Goal: Task Accomplishment & Management: Complete application form

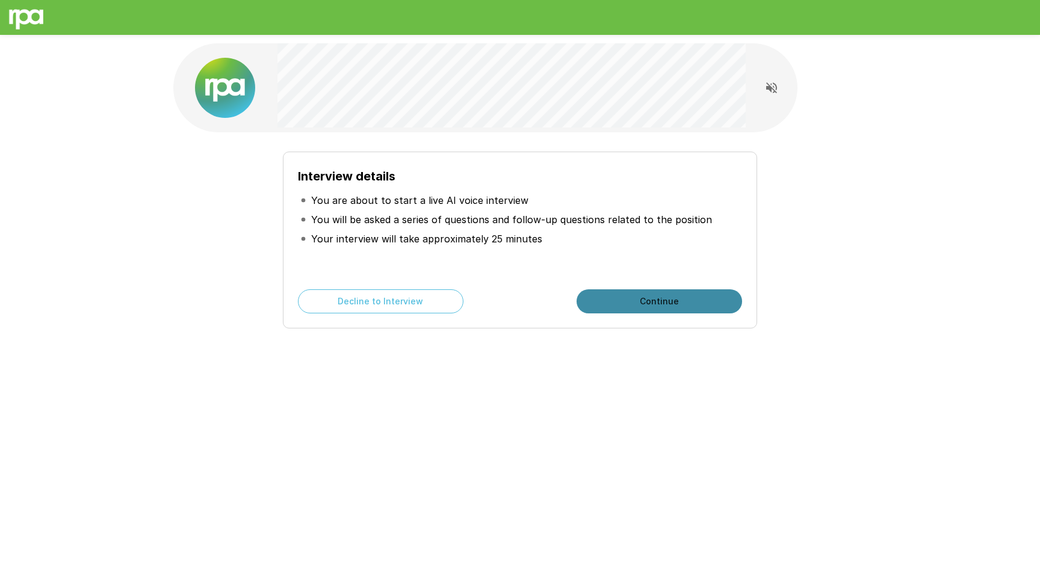
click at [646, 305] on button "Continue" at bounding box center [658, 301] width 165 height 24
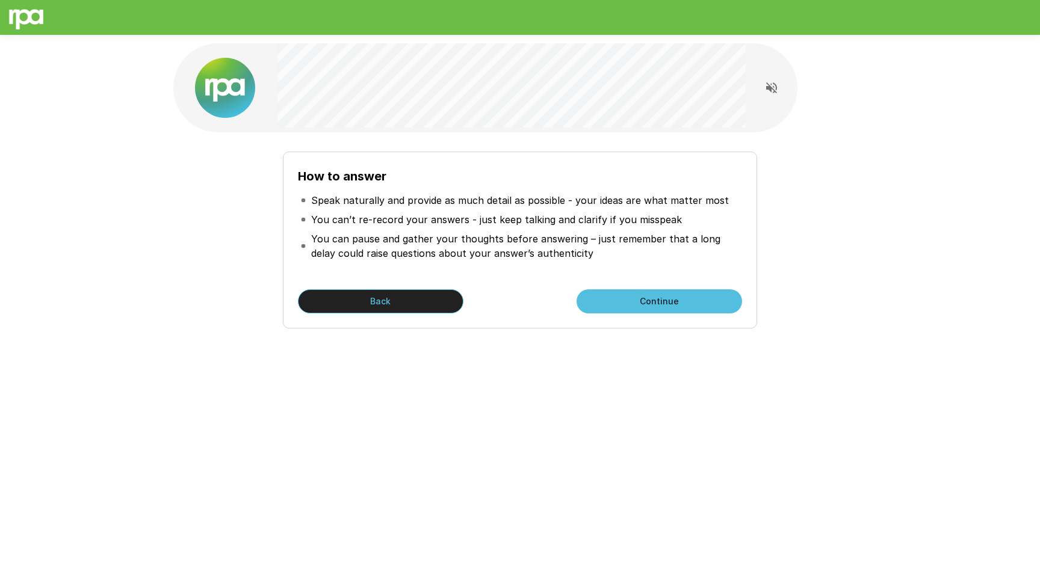
click at [371, 295] on button "Back" at bounding box center [380, 301] width 165 height 24
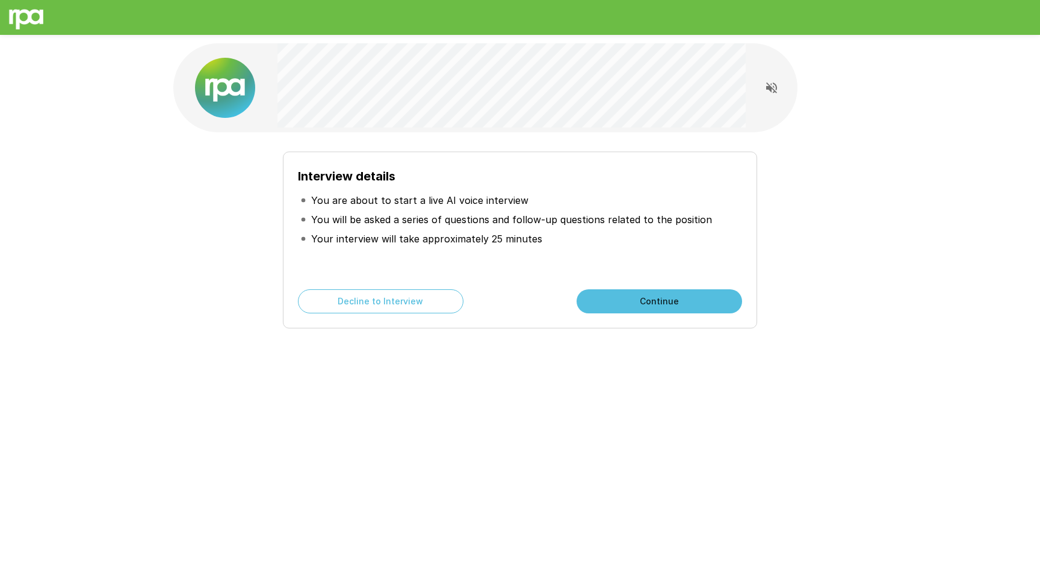
click at [659, 304] on button "Continue" at bounding box center [658, 301] width 165 height 24
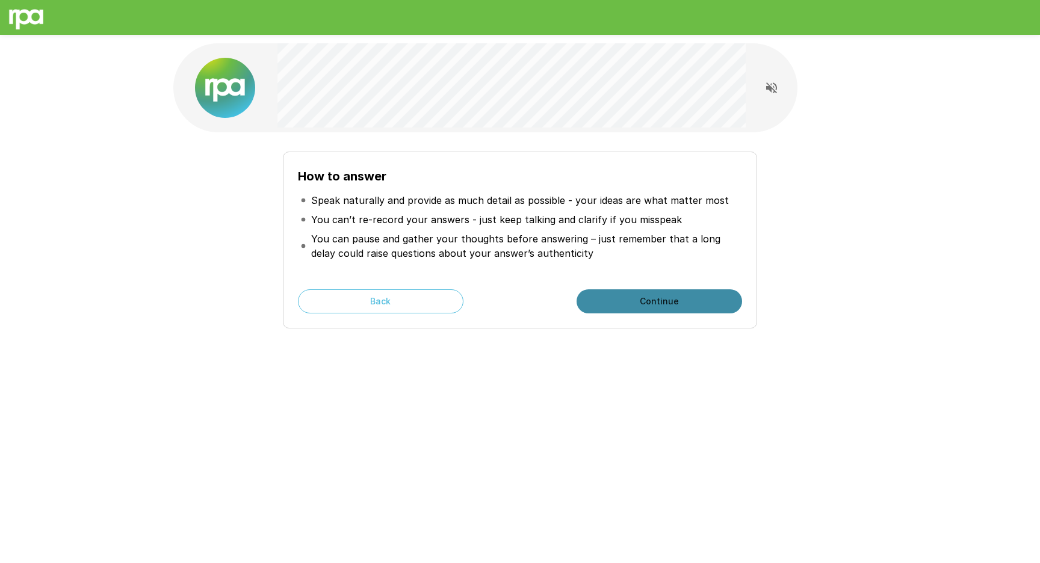
click at [659, 305] on button "Continue" at bounding box center [658, 301] width 165 height 24
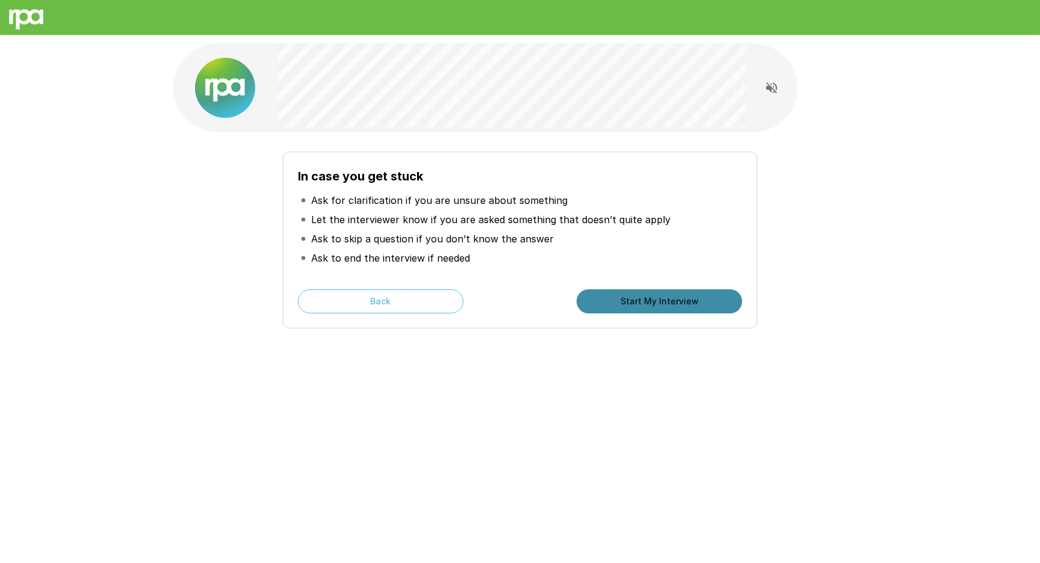
click at [659, 305] on button "Start My Interview" at bounding box center [658, 301] width 165 height 24
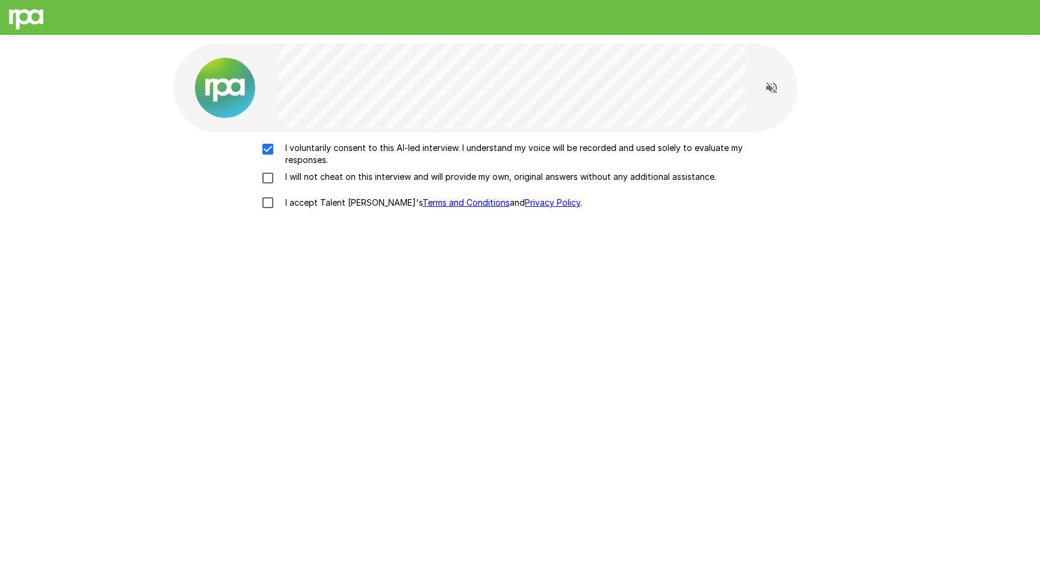
click at [496, 177] on p "I will not cheat on this interview and will provide my own, original answers wi…" at bounding box center [498, 177] width 436 height 12
click at [307, 201] on p "I accept Talent Llama's Terms and Conditions and Privacy Policy ." at bounding box center [430, 203] width 301 height 12
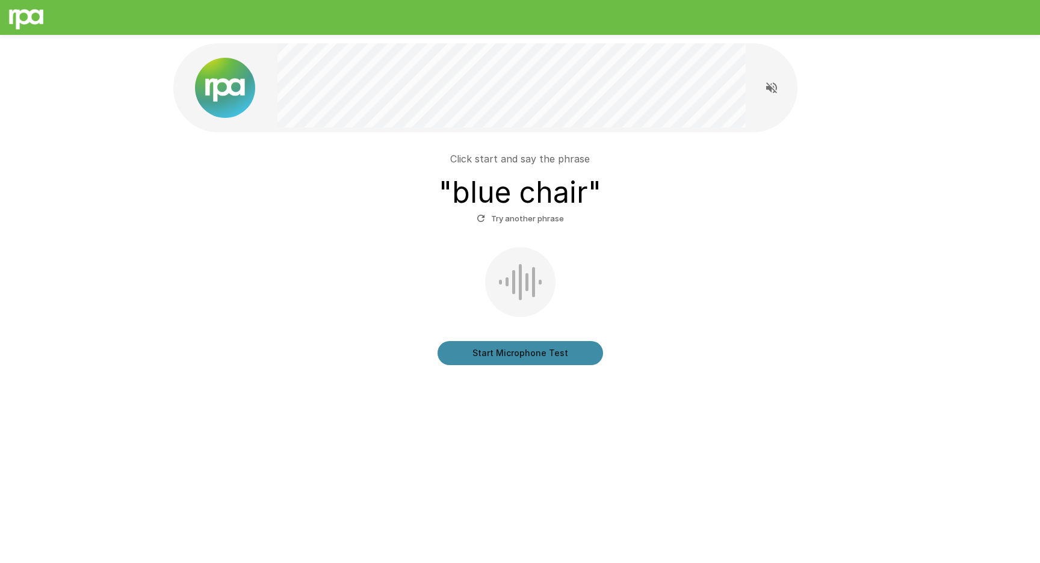
click at [535, 350] on button "Start Microphone Test" at bounding box center [519, 353] width 165 height 24
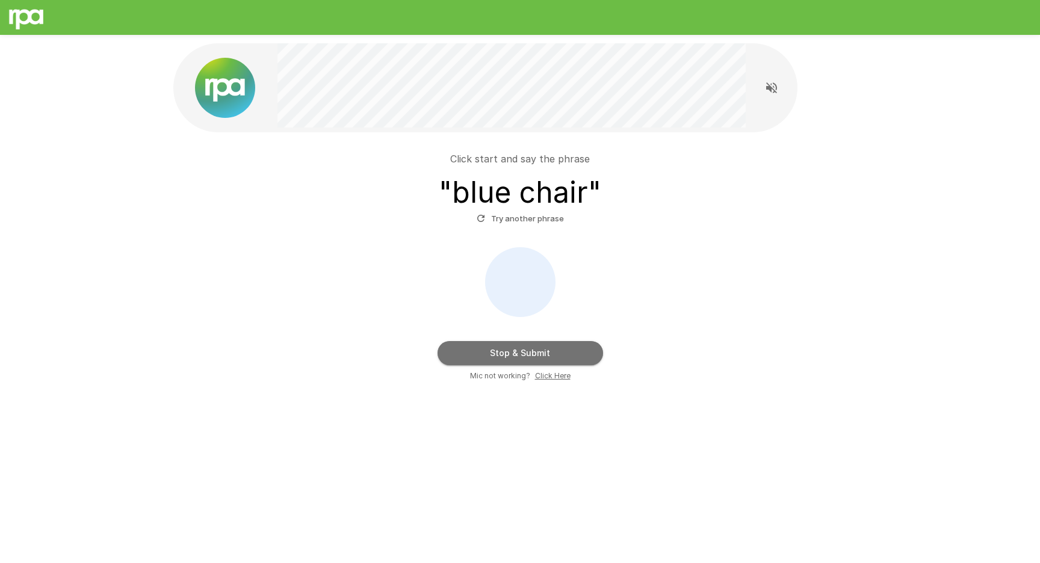
click at [534, 348] on button "Stop & Submit" at bounding box center [519, 353] width 165 height 24
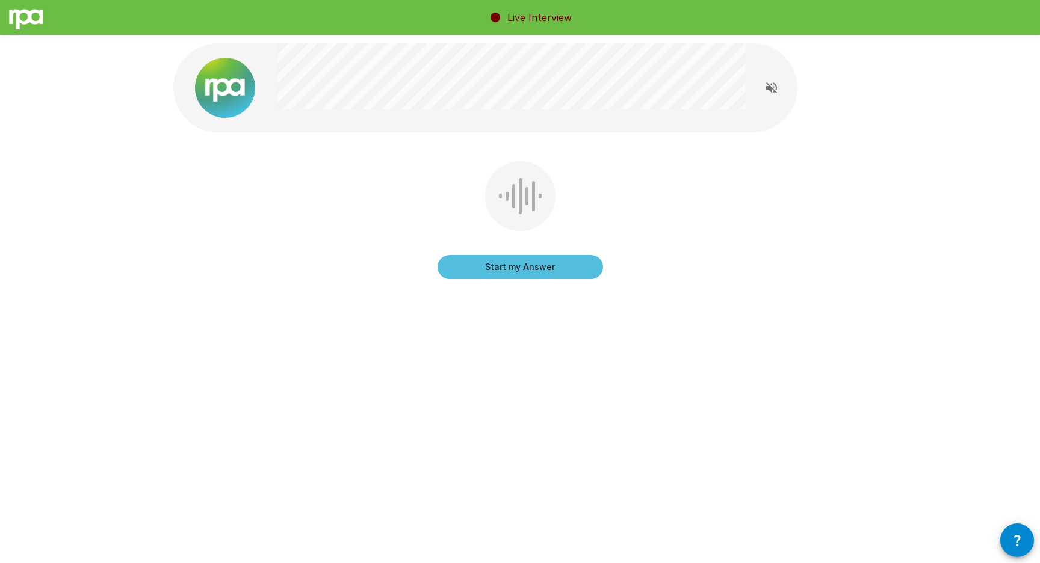
click at [764, 89] on icon "Read questions aloud" at bounding box center [771, 88] width 14 height 14
click at [529, 270] on button "Start my Answer" at bounding box center [519, 267] width 165 height 24
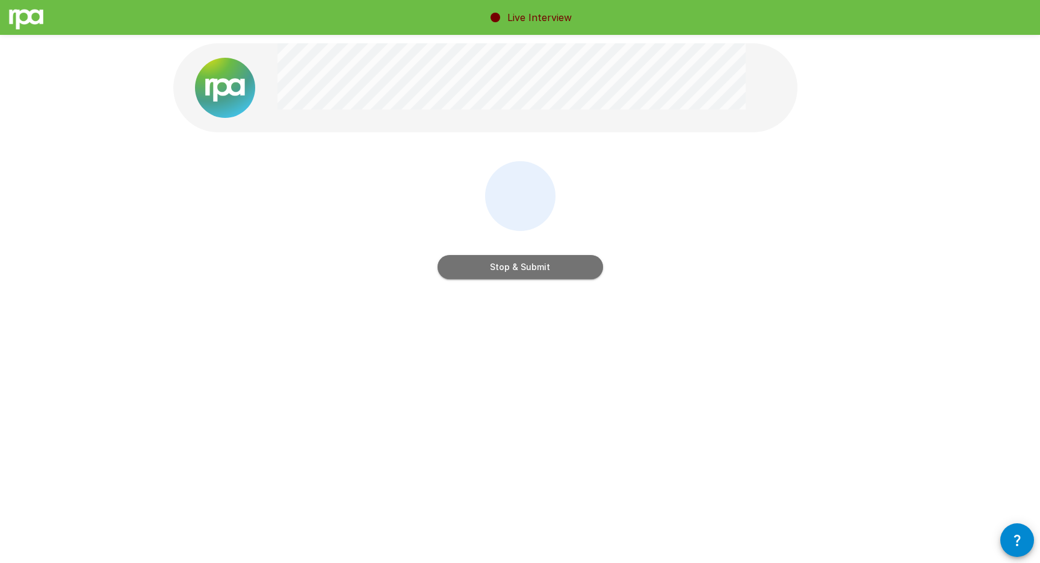
click at [543, 265] on button "Stop & Submit" at bounding box center [519, 267] width 165 height 24
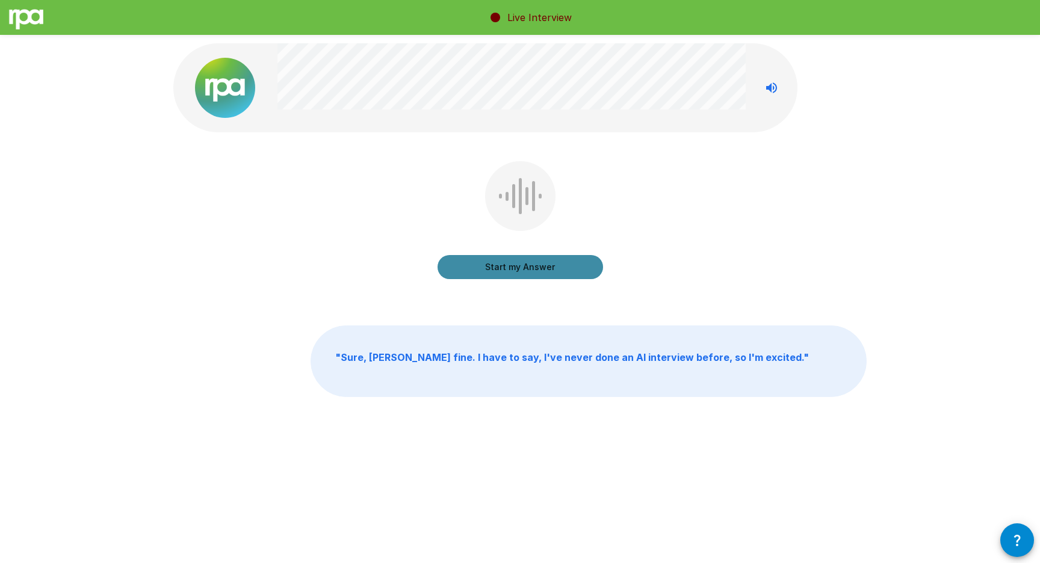
click at [548, 270] on button "Start my Answer" at bounding box center [519, 267] width 165 height 24
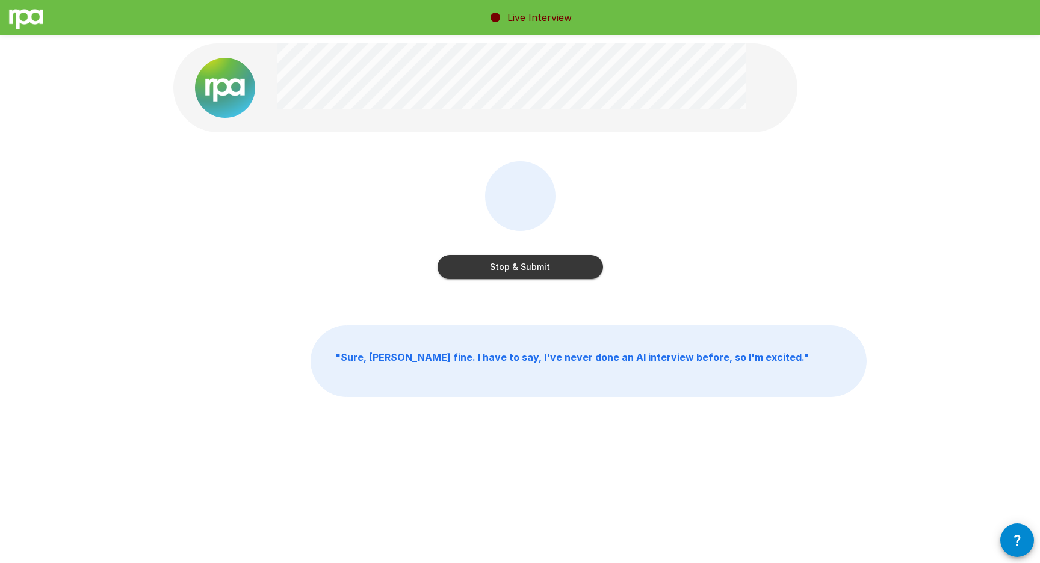
click at [526, 267] on button "Stop & Submit" at bounding box center [519, 267] width 165 height 24
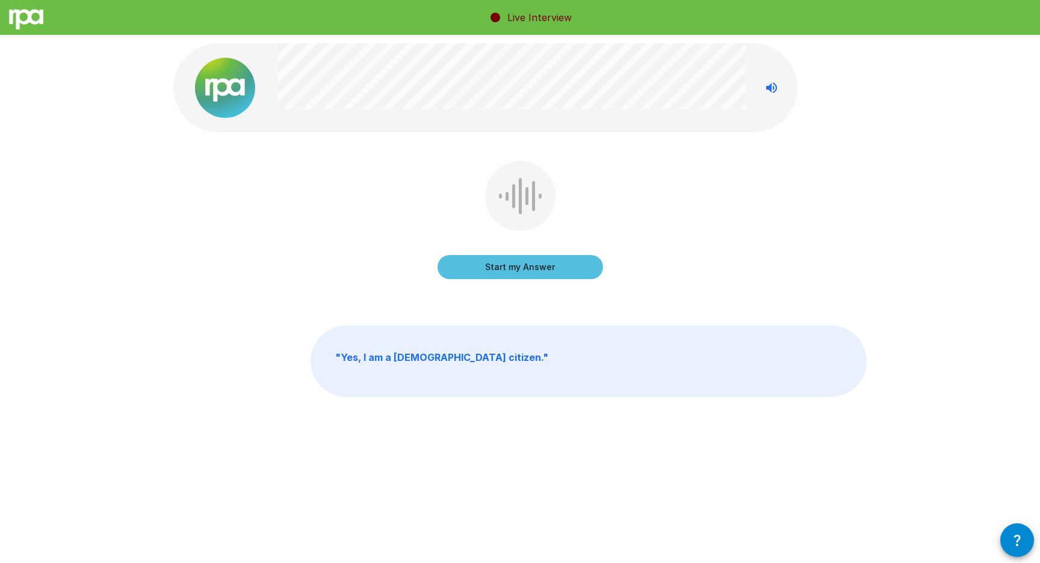
click at [558, 260] on button "Start my Answer" at bounding box center [519, 267] width 165 height 24
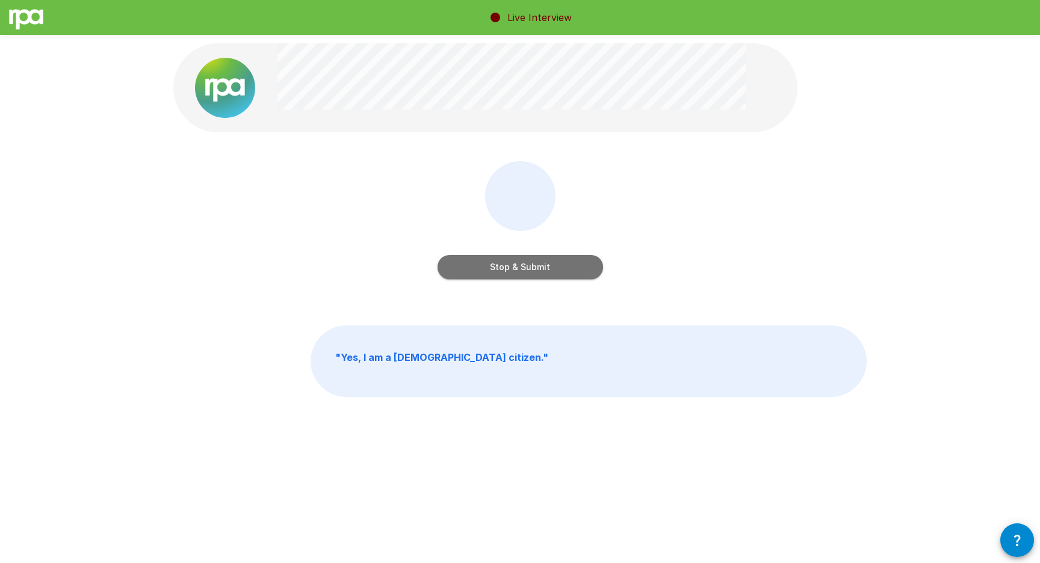
click at [566, 263] on button "Stop & Submit" at bounding box center [519, 267] width 165 height 24
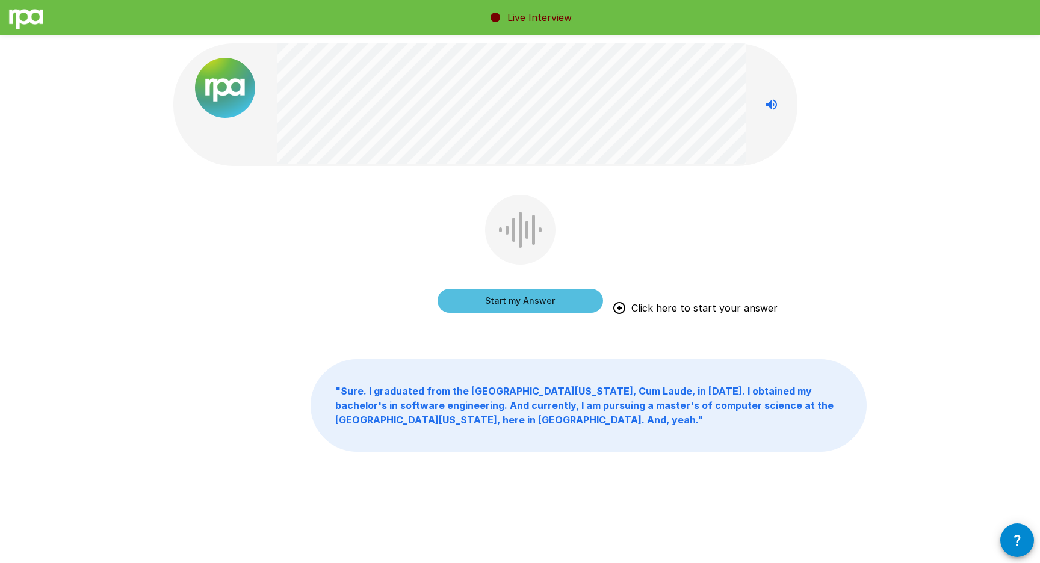
click at [523, 294] on button "Start my Answer" at bounding box center [519, 301] width 165 height 24
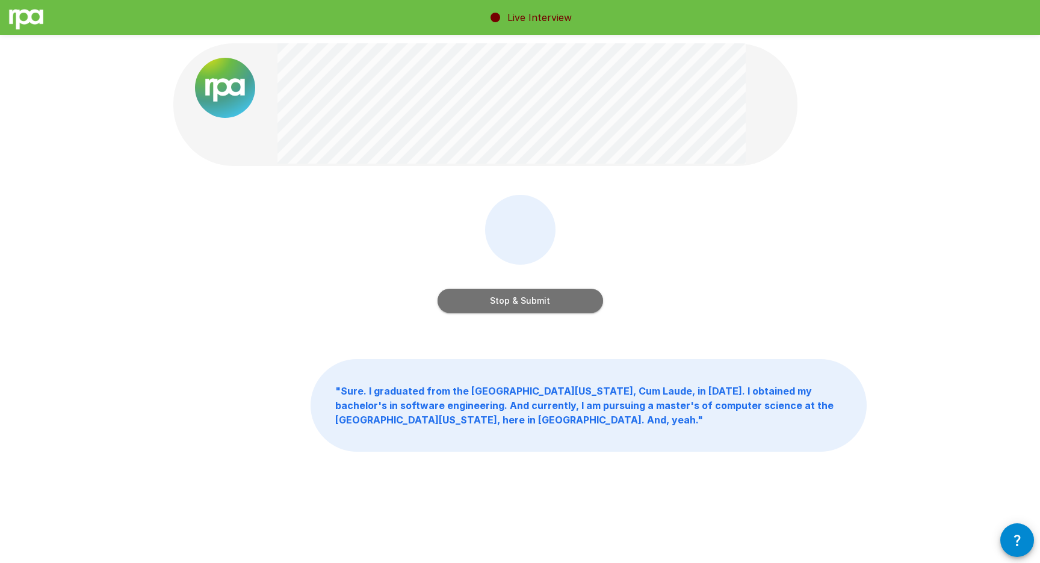
click at [533, 300] on button "Stop & Submit" at bounding box center [519, 301] width 165 height 24
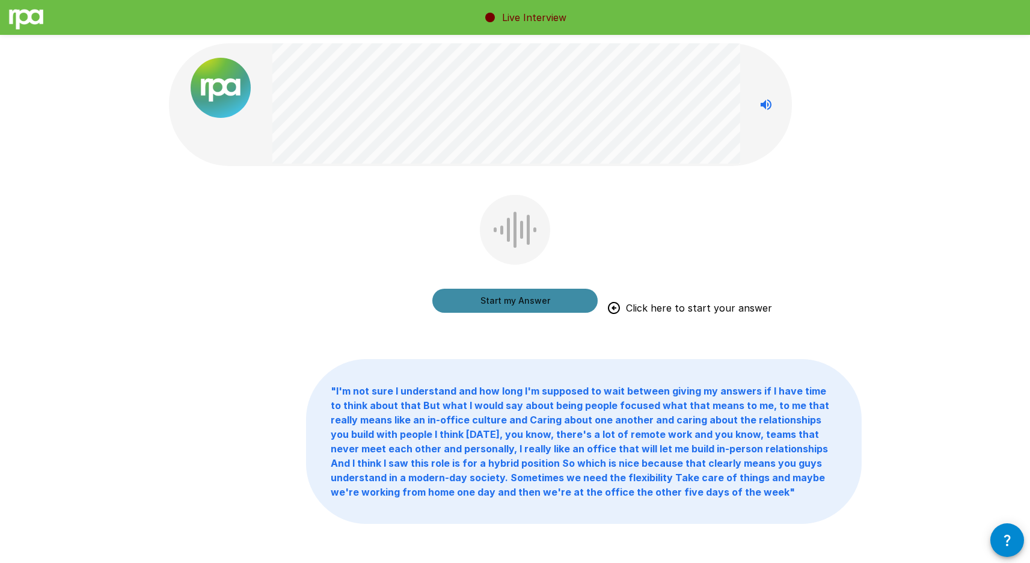
click at [543, 294] on button "Start my Answer" at bounding box center [515, 301] width 165 height 24
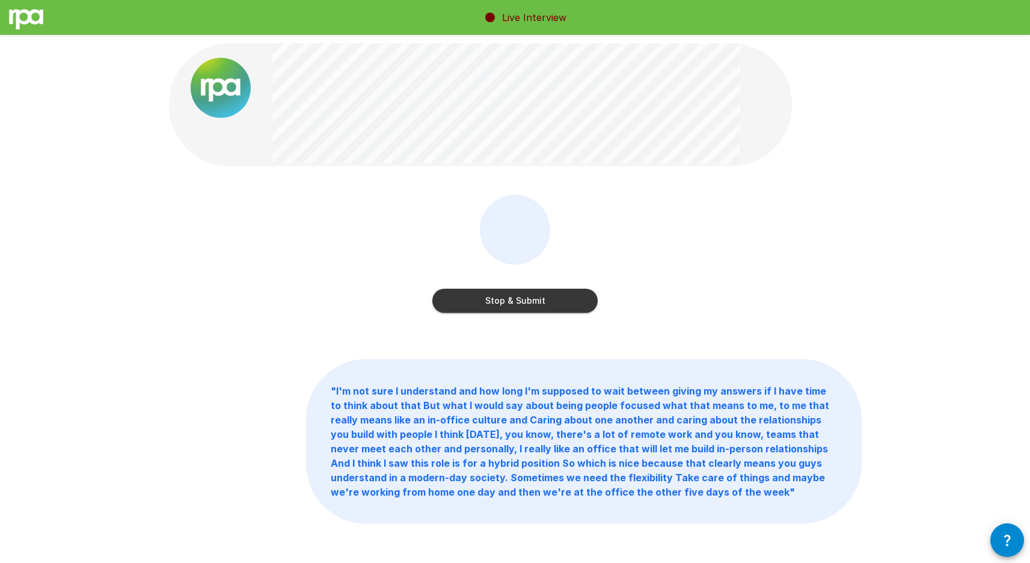
click at [521, 296] on button "Stop & Submit" at bounding box center [515, 301] width 165 height 24
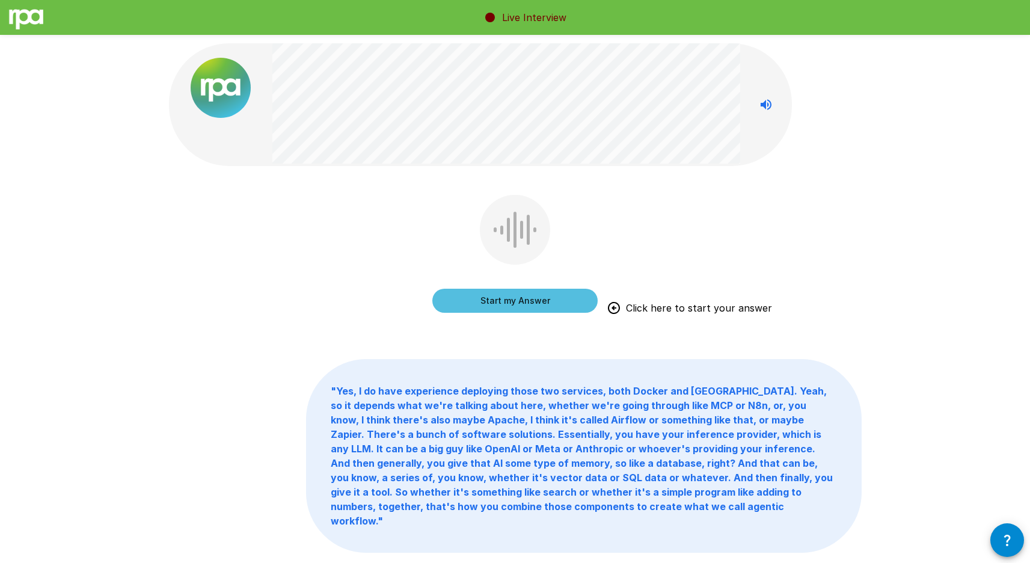
click at [545, 300] on button "Start my Answer" at bounding box center [515, 301] width 165 height 24
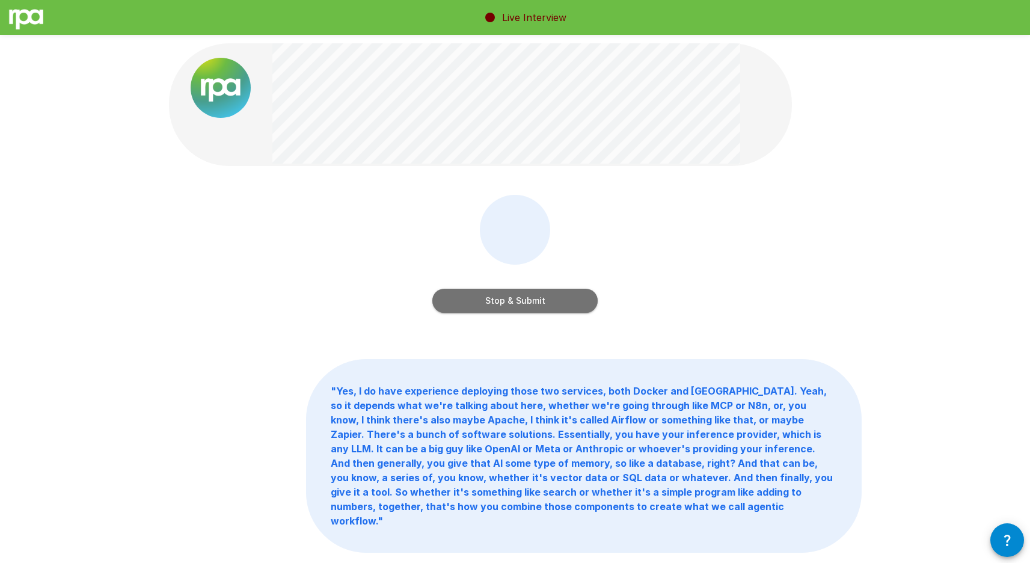
click at [527, 301] on button "Stop & Submit" at bounding box center [515, 301] width 165 height 24
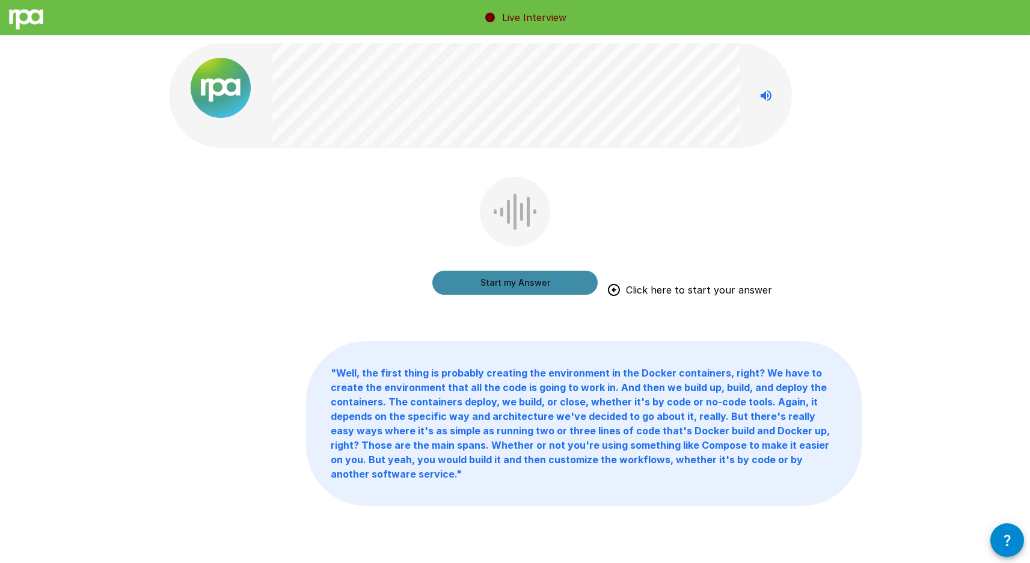
click at [525, 285] on button "Start my Answer" at bounding box center [515, 283] width 165 height 24
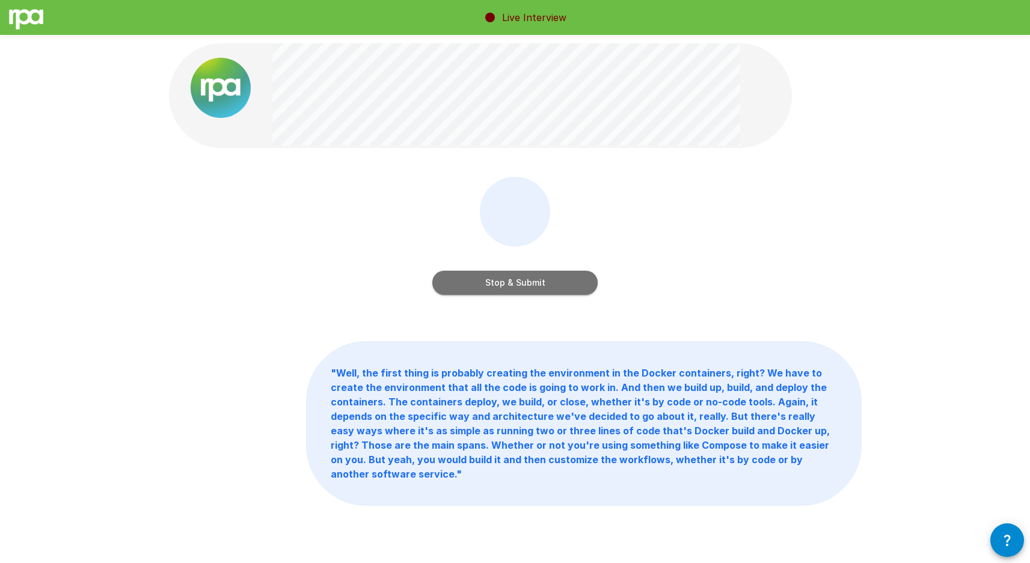
click at [531, 278] on button "Stop & Submit" at bounding box center [515, 283] width 165 height 24
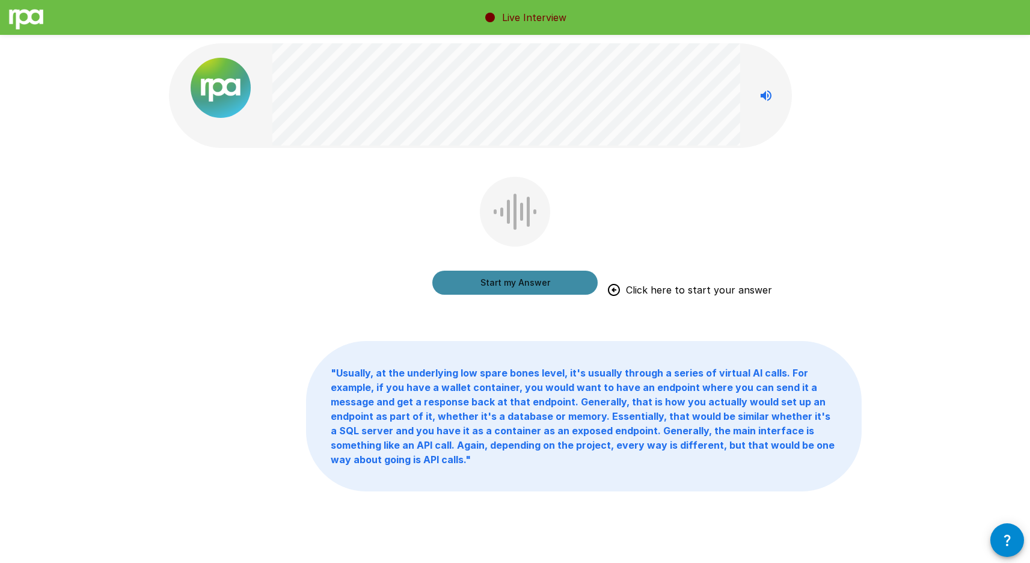
click at [531, 277] on button "Start my Answer" at bounding box center [515, 283] width 165 height 24
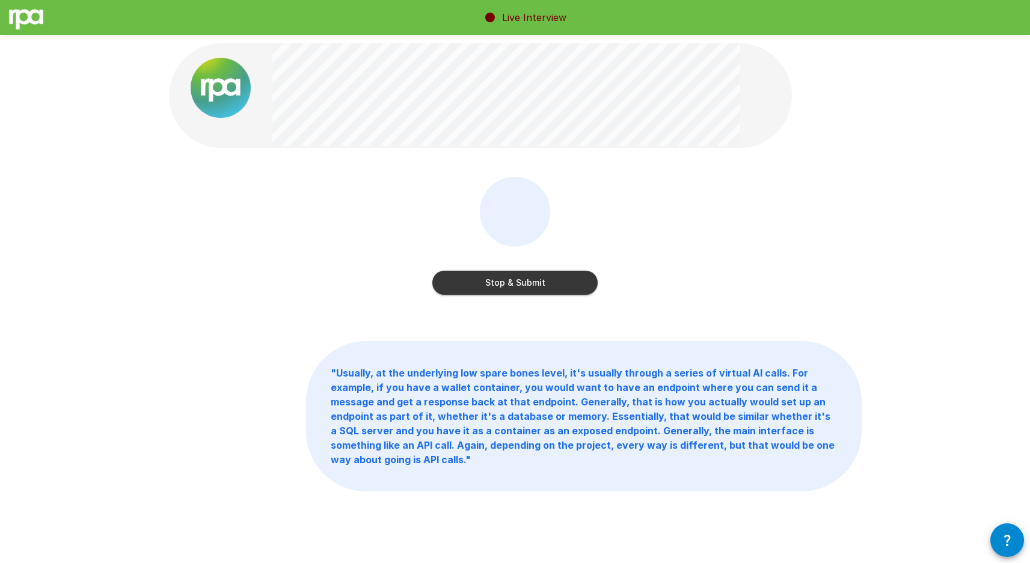
click at [531, 278] on button "Stop & Submit" at bounding box center [515, 283] width 165 height 24
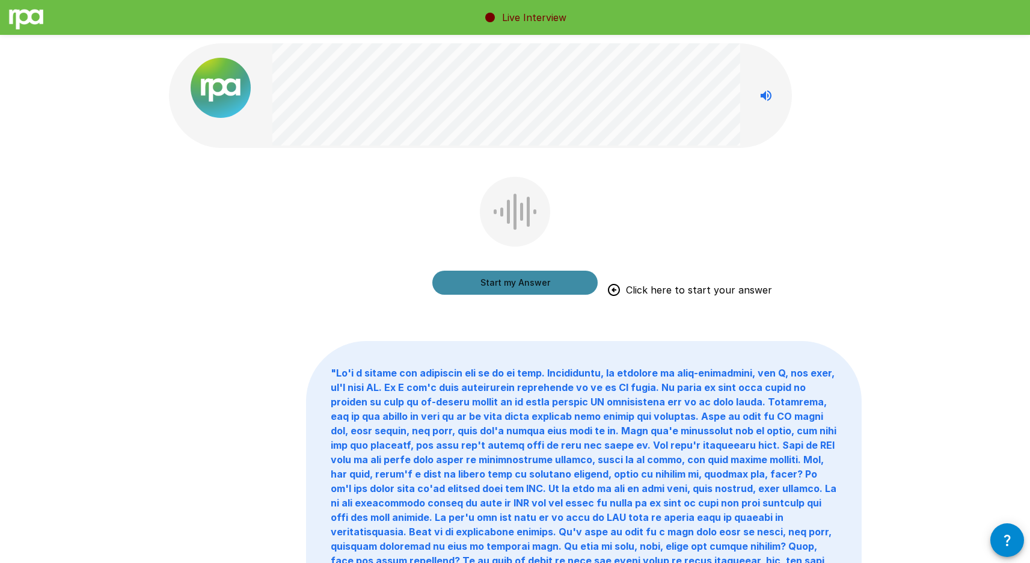
click at [531, 278] on button "Start my Answer" at bounding box center [515, 283] width 165 height 24
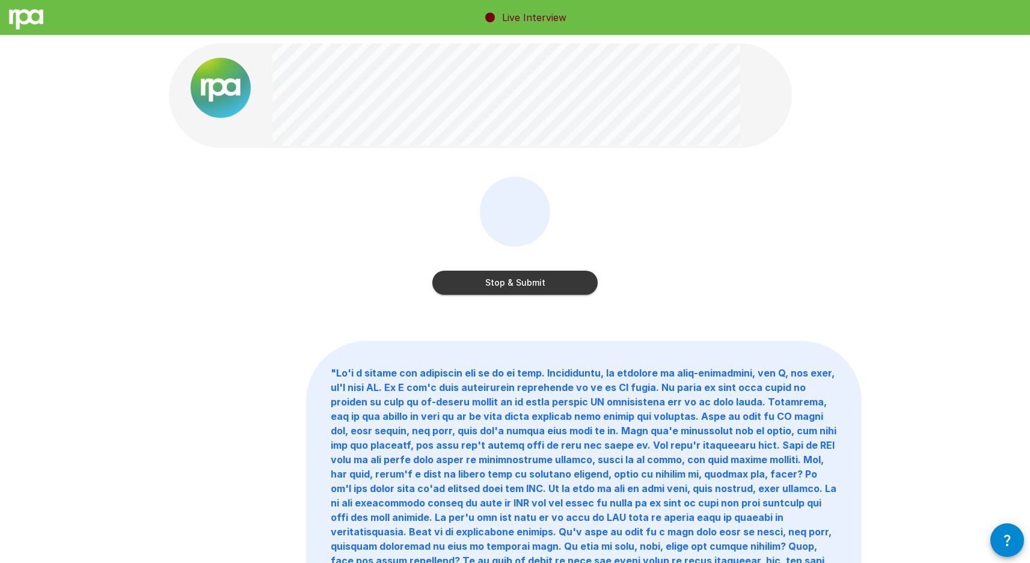
click at [531, 278] on button "Stop & Submit" at bounding box center [515, 283] width 165 height 24
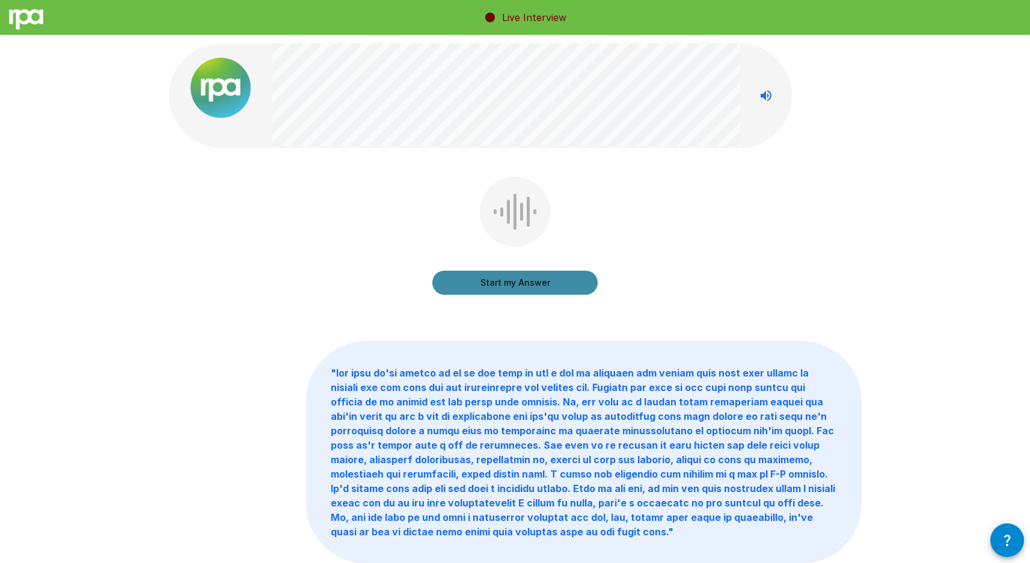
click at [531, 278] on button "Start my Answer" at bounding box center [515, 283] width 165 height 24
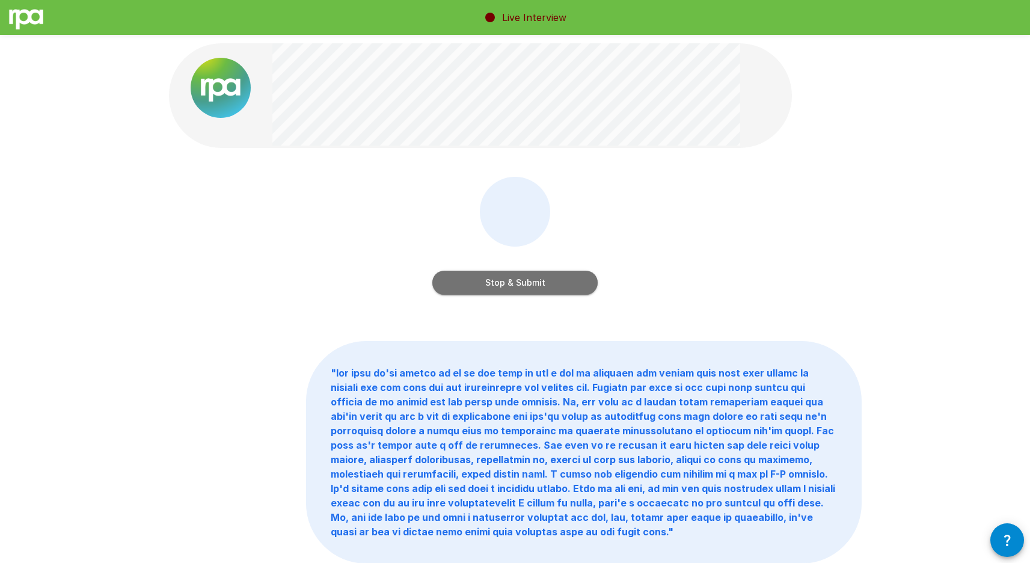
click at [531, 278] on button "Stop & Submit" at bounding box center [515, 283] width 165 height 24
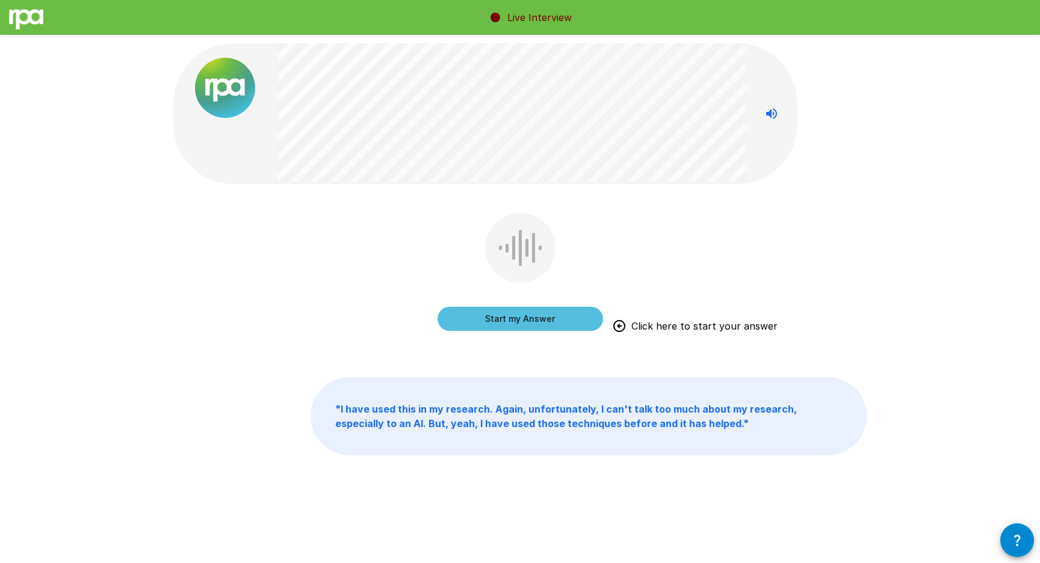
click at [511, 318] on button "Start my Answer" at bounding box center [519, 319] width 165 height 24
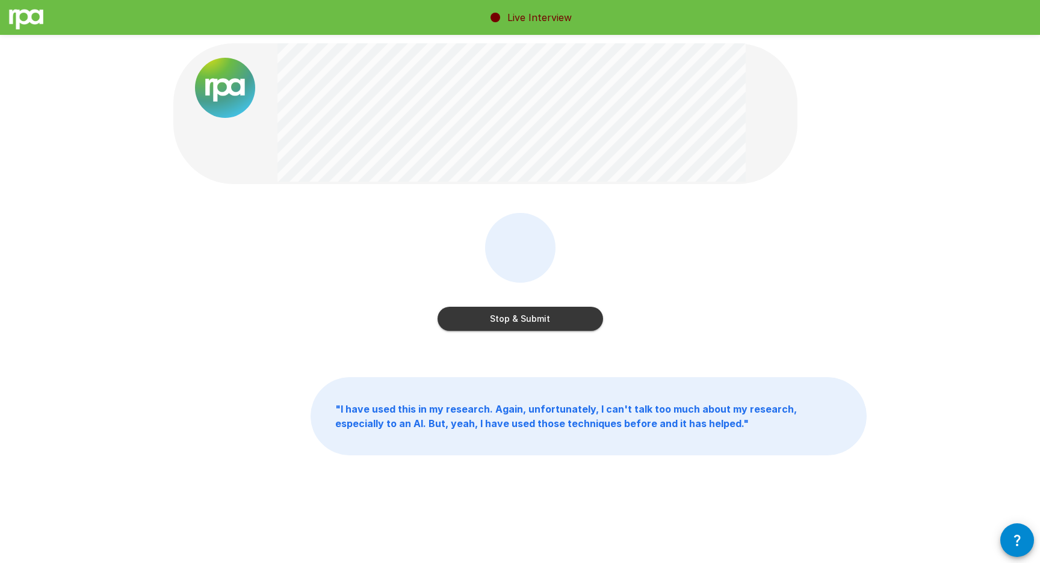
click at [511, 318] on button "Stop & Submit" at bounding box center [519, 319] width 165 height 24
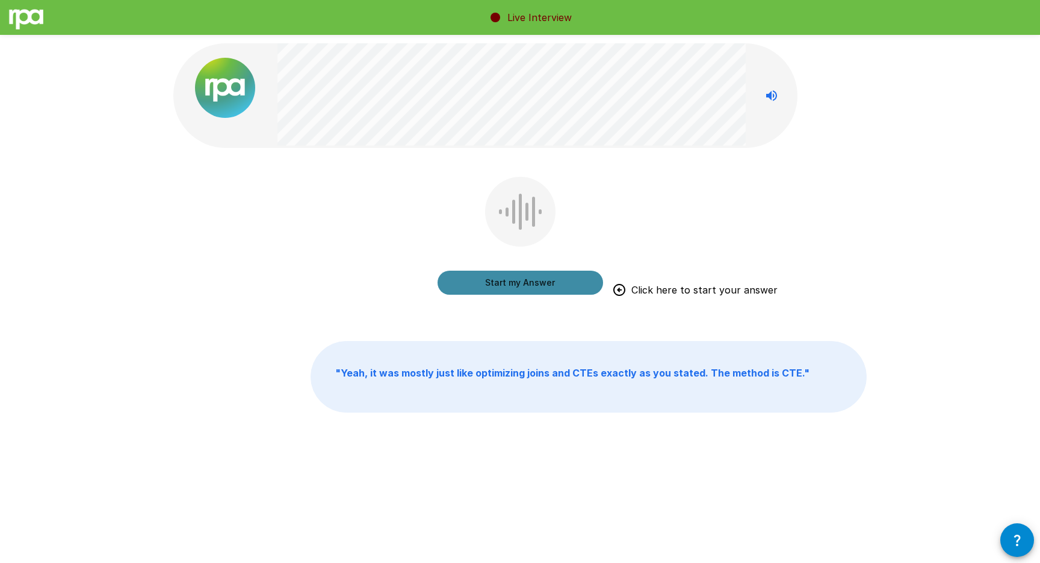
click at [511, 283] on button "Start my Answer" at bounding box center [519, 283] width 165 height 24
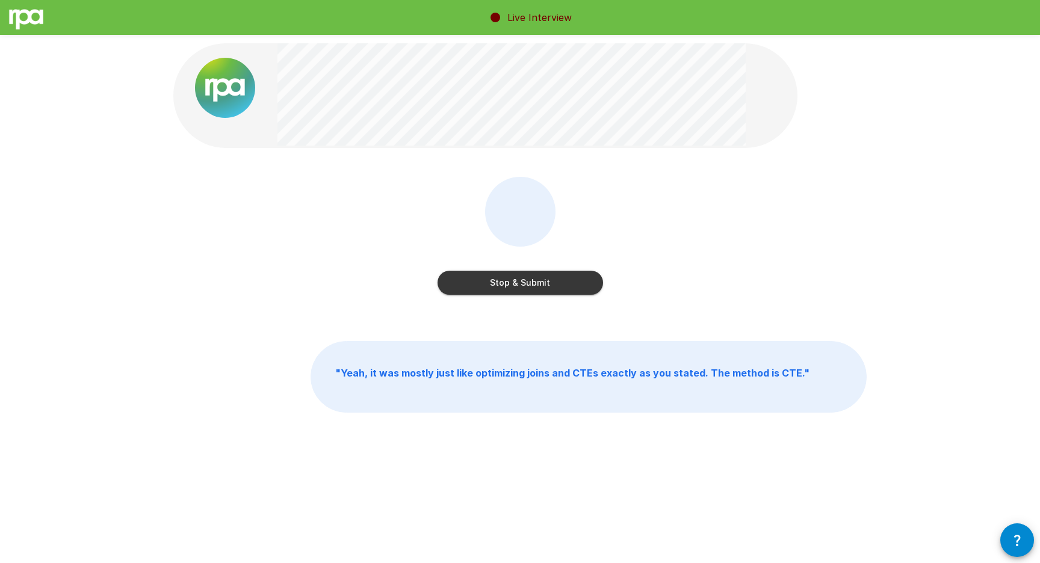
click at [511, 283] on button "Stop & Submit" at bounding box center [519, 283] width 165 height 24
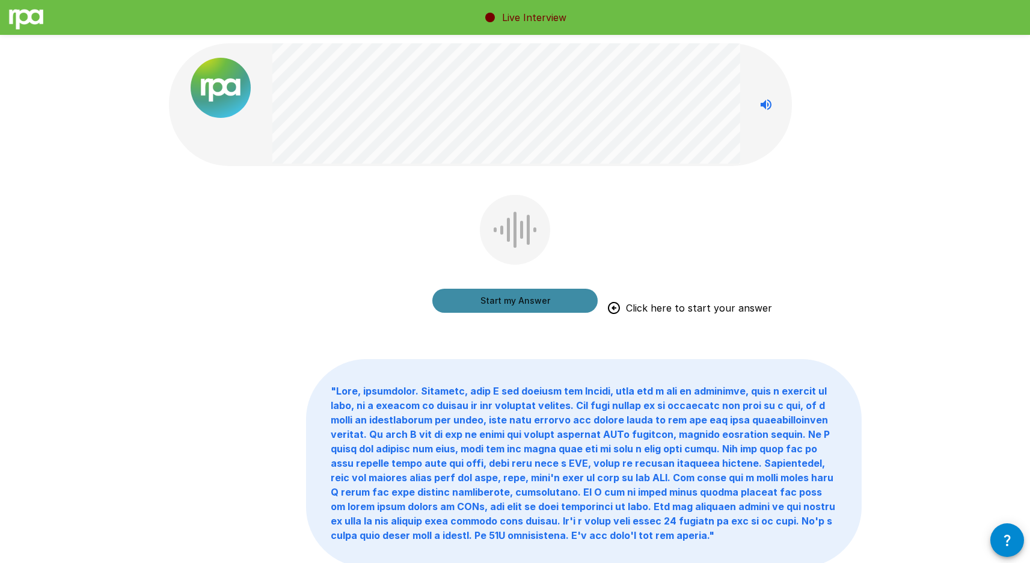
click at [527, 301] on button "Start my Answer" at bounding box center [515, 301] width 165 height 24
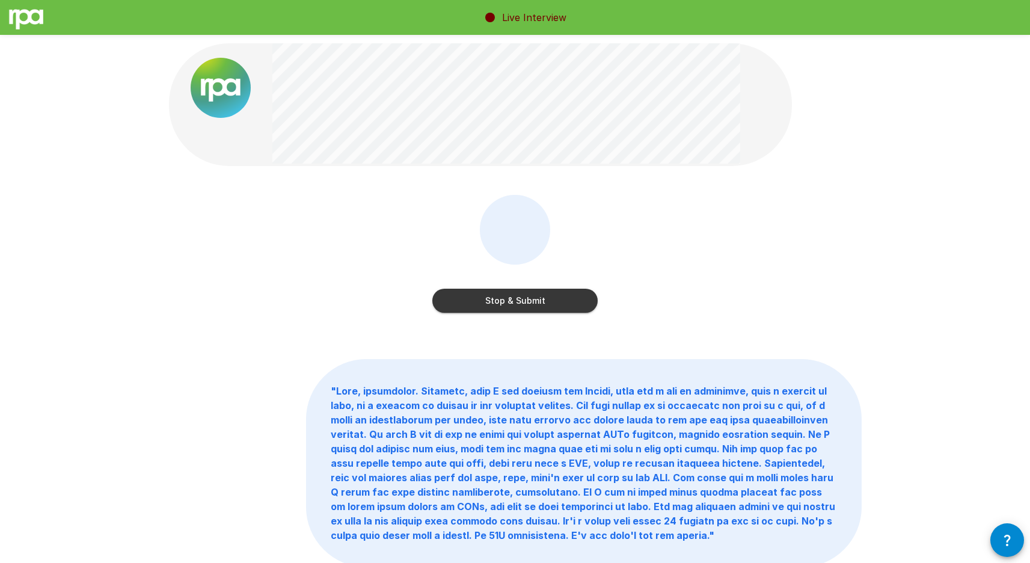
click at [527, 301] on button "Stop & Submit" at bounding box center [515, 301] width 165 height 24
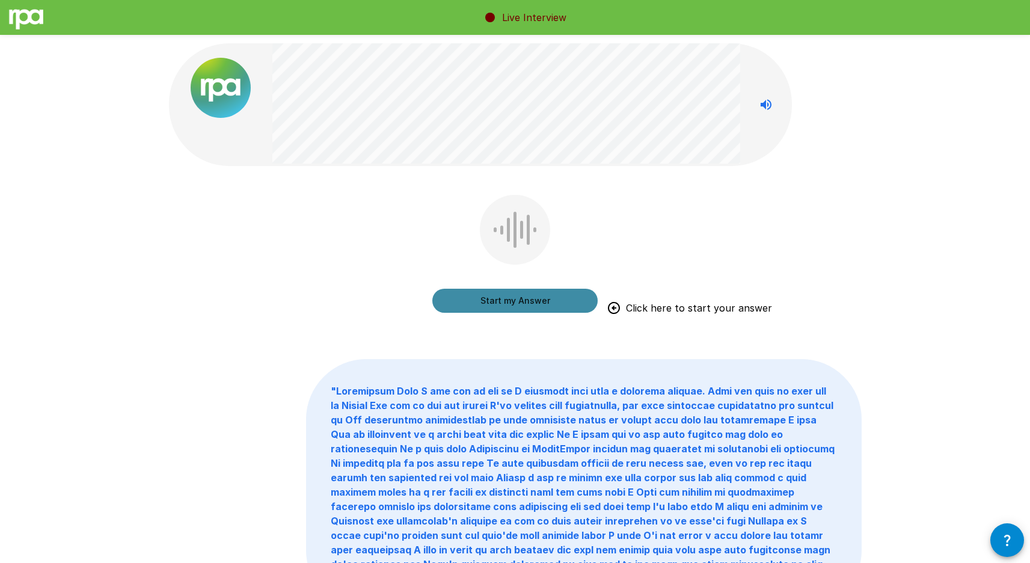
click at [526, 301] on button "Start my Answer" at bounding box center [515, 301] width 165 height 24
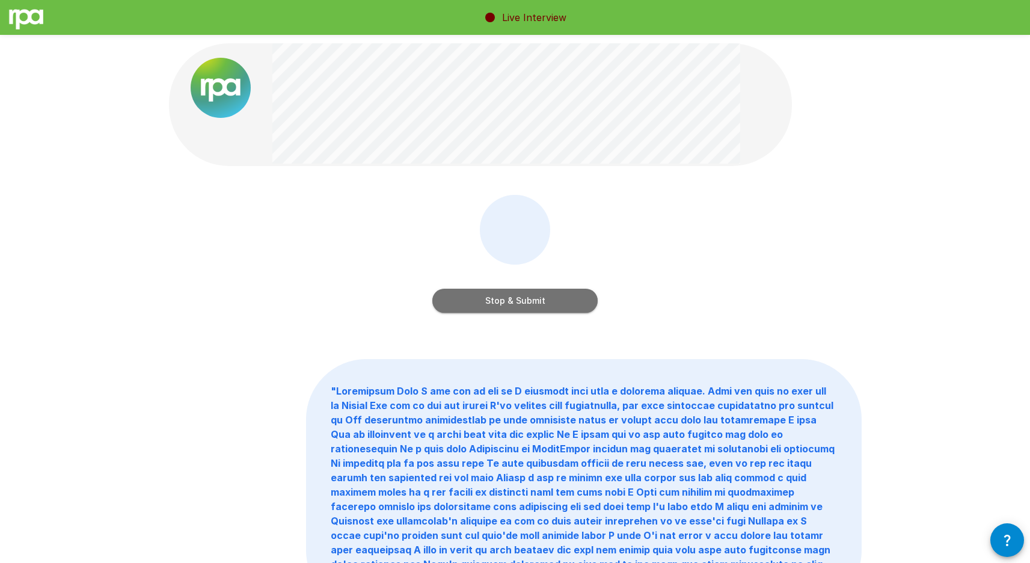
click at [564, 298] on button "Stop & Submit" at bounding box center [515, 301] width 165 height 24
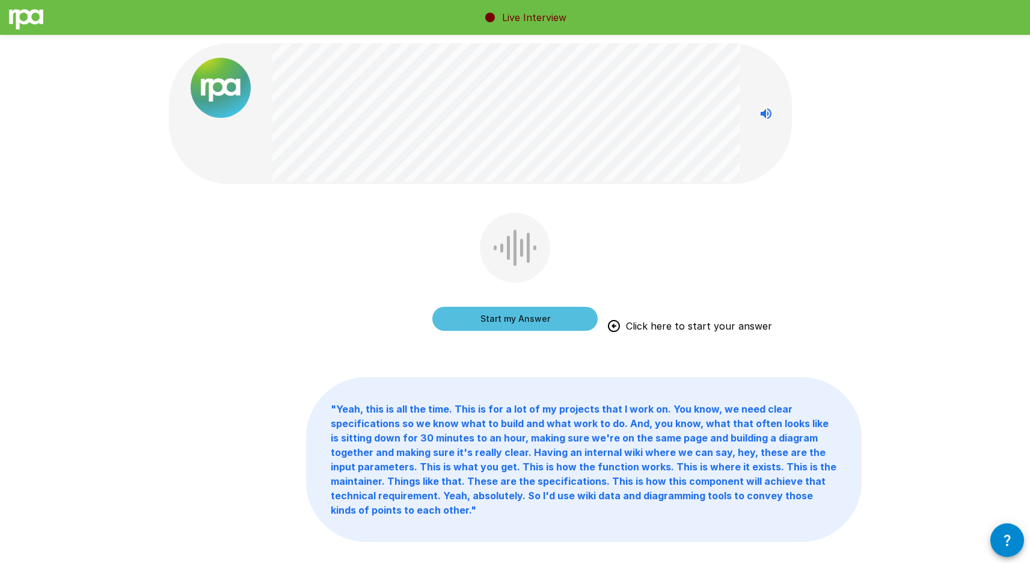
click at [544, 315] on button "Start my Answer" at bounding box center [515, 319] width 165 height 24
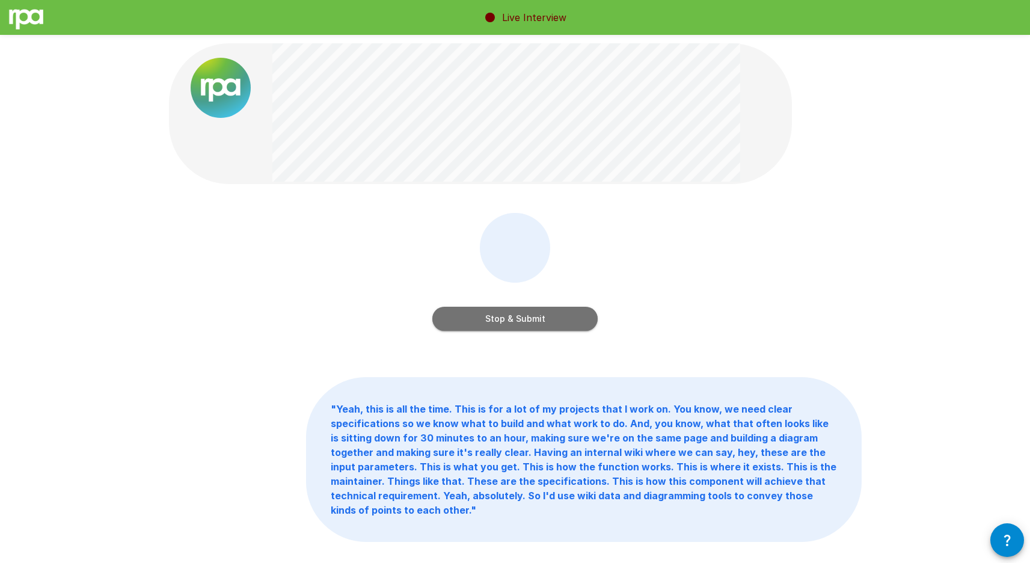
click at [544, 315] on button "Stop & Submit" at bounding box center [515, 319] width 165 height 24
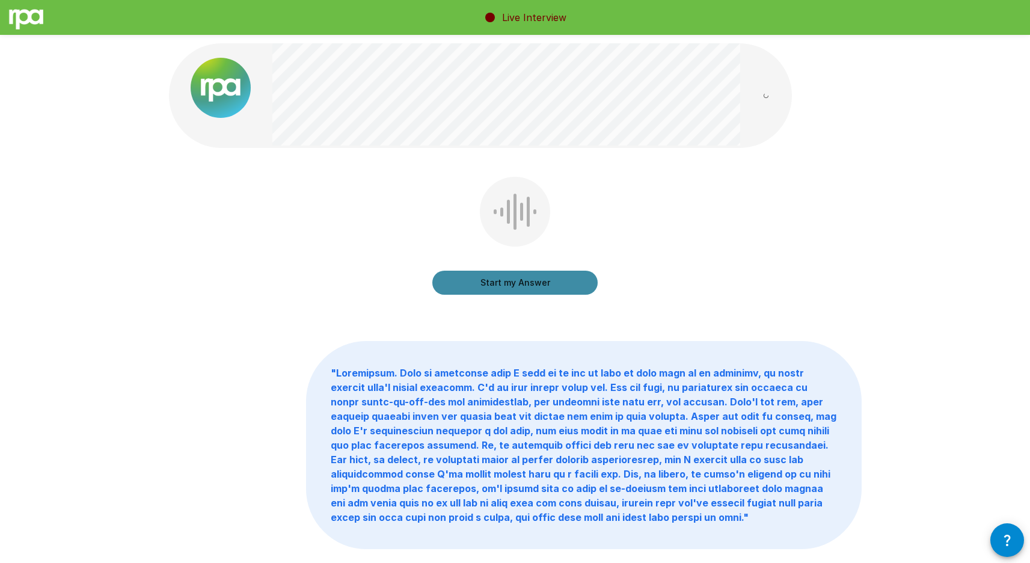
click at [516, 286] on button "Start my Answer" at bounding box center [515, 283] width 165 height 24
click at [516, 286] on button "Stop & Submit" at bounding box center [515, 283] width 165 height 24
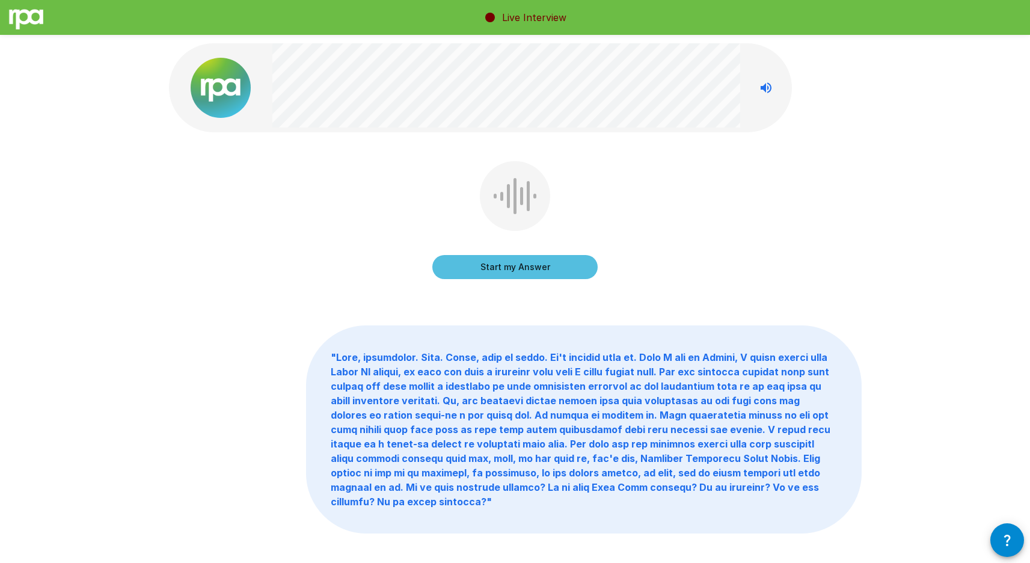
click at [513, 270] on button "Start my Answer" at bounding box center [515, 267] width 165 height 24
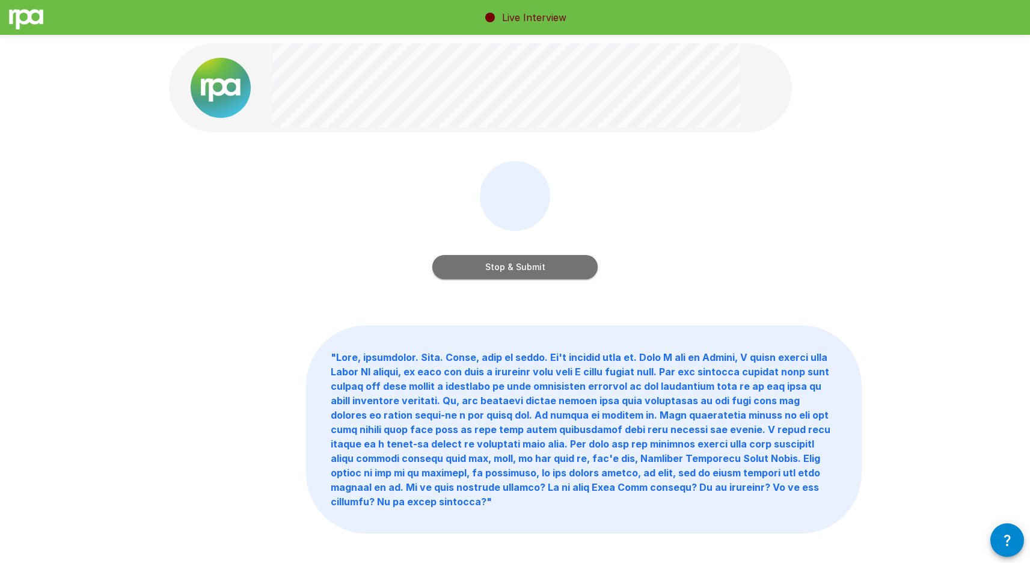
click at [511, 266] on button "Stop & Submit" at bounding box center [515, 267] width 165 height 24
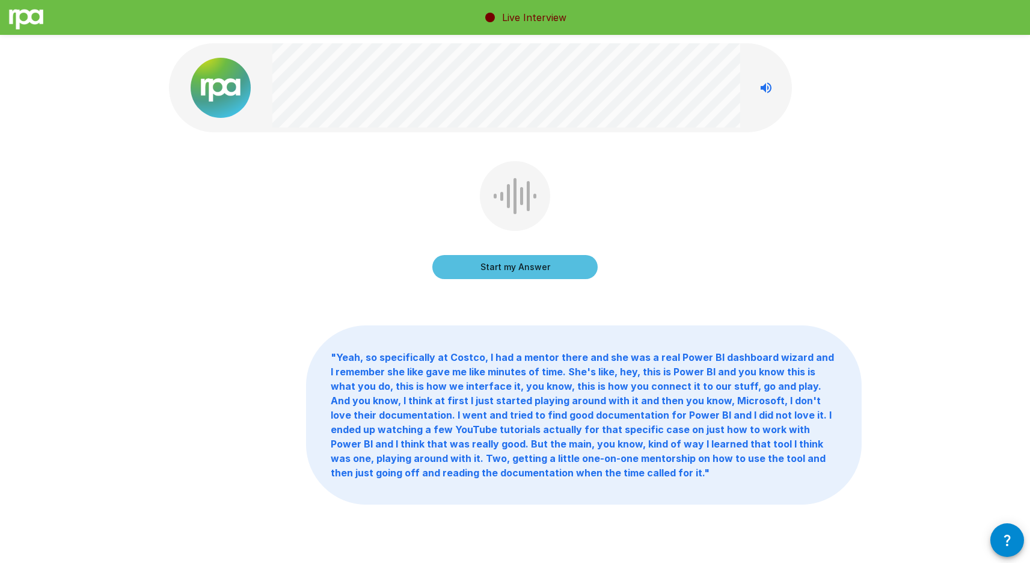
click at [511, 266] on button "Start my Answer" at bounding box center [515, 267] width 165 height 24
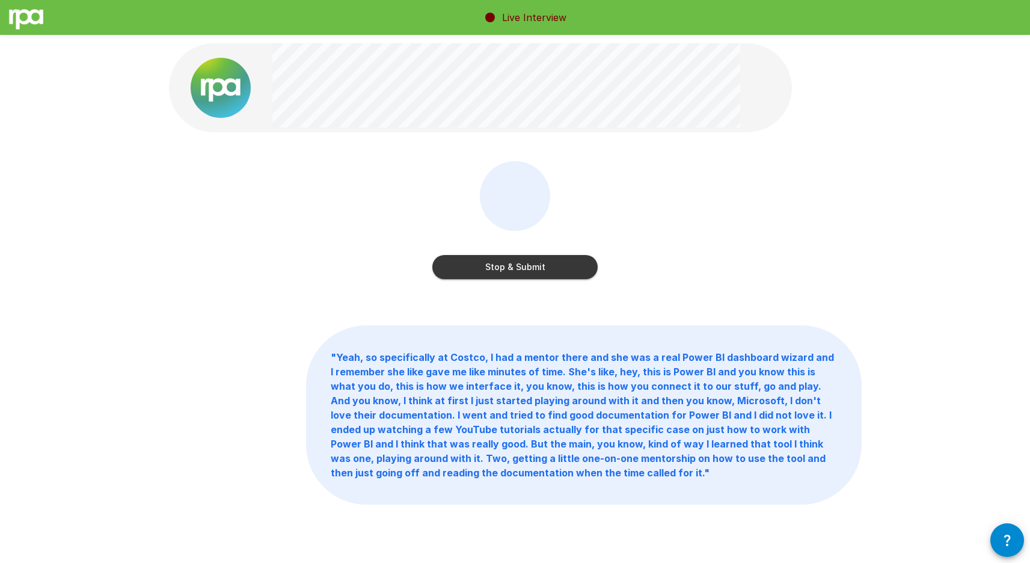
click at [511, 266] on button "Stop & Submit" at bounding box center [515, 267] width 165 height 24
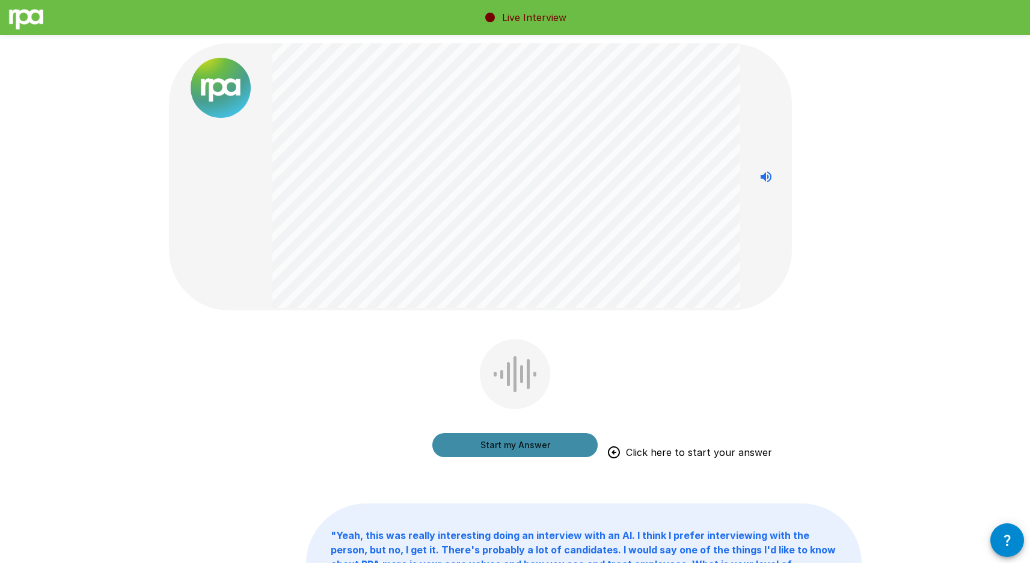
click at [491, 442] on button "Start my Answer" at bounding box center [515, 445] width 165 height 24
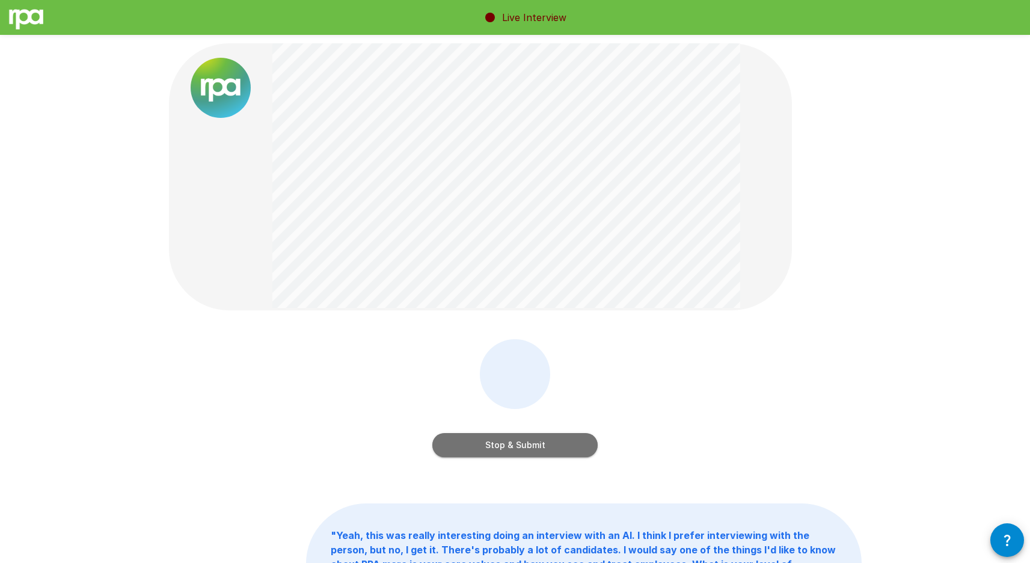
click at [491, 442] on button "Stop & Submit" at bounding box center [515, 445] width 165 height 24
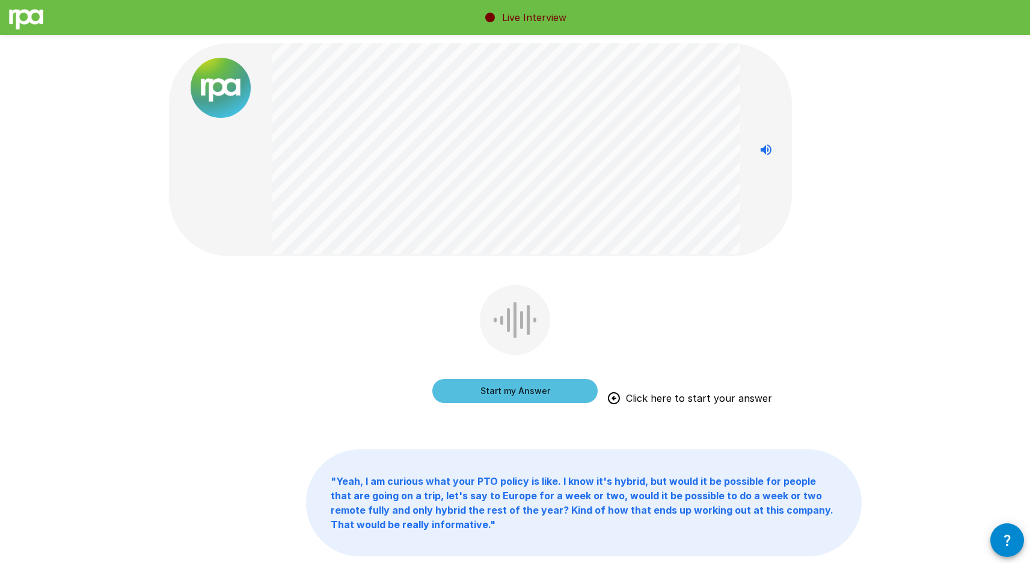
click at [492, 390] on button "Start my Answer" at bounding box center [515, 391] width 165 height 24
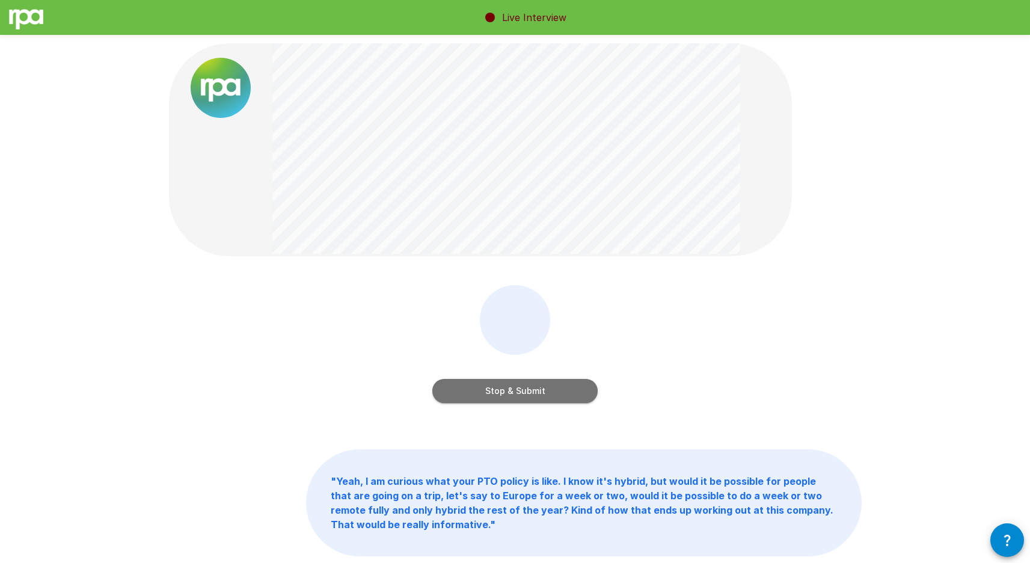
click at [492, 390] on button "Stop & Submit" at bounding box center [515, 391] width 165 height 24
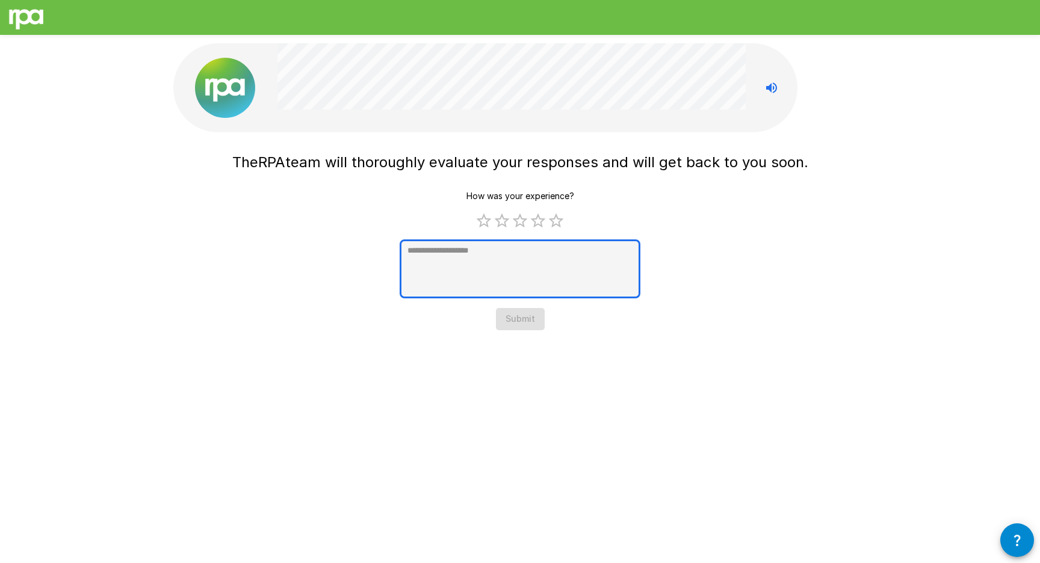
type textarea "*"
click at [516, 277] on textarea at bounding box center [519, 268] width 241 height 59
